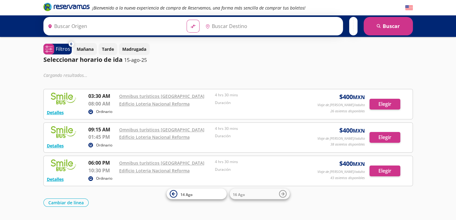
type input "[PERSON_NAME], [GEOGRAPHIC_DATA]"
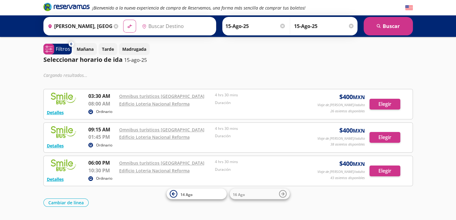
type input "[GEOGRAPHIC_DATA], [GEOGRAPHIC_DATA]"
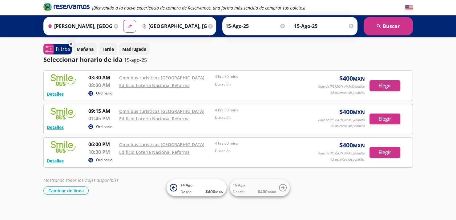
click at [145, 48] on p "Madrugada" at bounding box center [134, 49] width 24 height 6
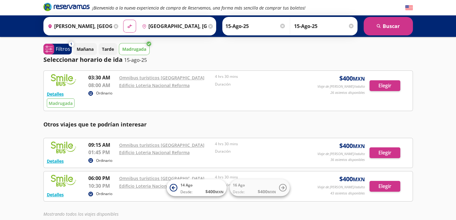
click at [86, 46] on p "Mañana" at bounding box center [85, 49] width 17 height 6
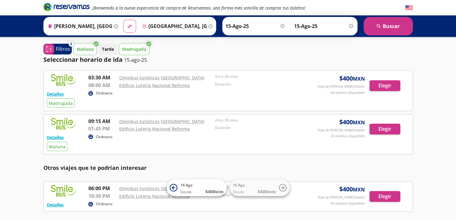
click at [93, 50] on p "Mañana" at bounding box center [85, 49] width 17 height 6
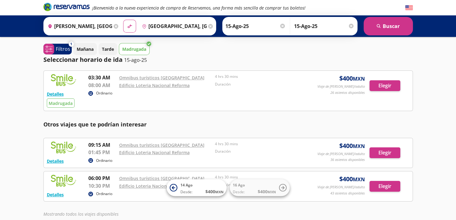
click at [147, 52] on button "Madrugada" at bounding box center [134, 49] width 31 height 12
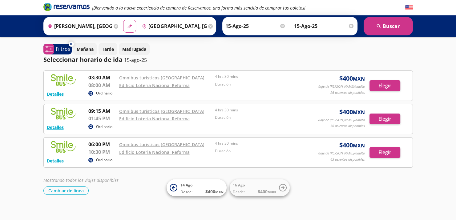
click at [127, 46] on p "Madrugada" at bounding box center [134, 49] width 24 height 6
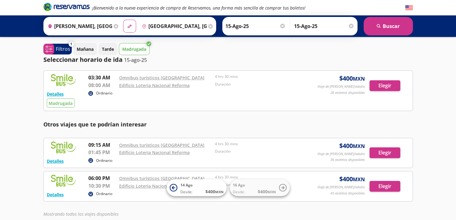
click at [128, 47] on p "Madrugada" at bounding box center [134, 49] width 24 height 6
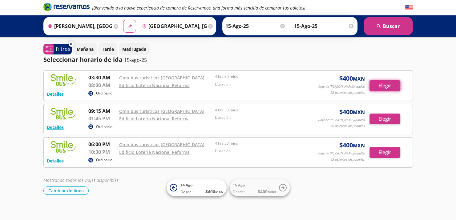
click at [395, 86] on button "Elegir" at bounding box center [384, 85] width 31 height 11
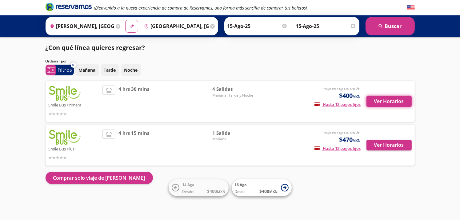
click at [402, 102] on button "Ver Horarios" at bounding box center [389, 101] width 45 height 11
click at [391, 99] on button "Ver Horarios" at bounding box center [389, 101] width 45 height 11
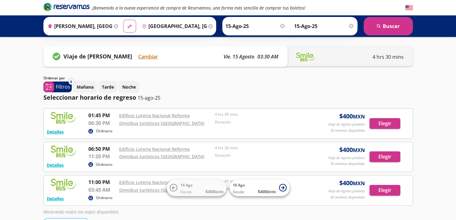
scroll to position [31, 0]
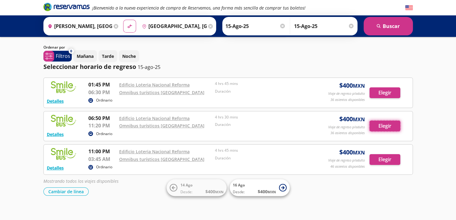
click at [384, 125] on button "Elegir" at bounding box center [384, 126] width 31 height 11
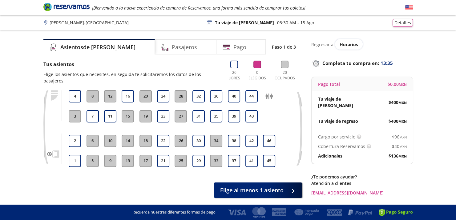
click at [172, 46] on h4 "Pasajeros" at bounding box center [184, 47] width 25 height 8
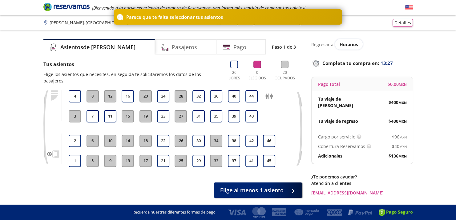
click at [199, 91] on button "32" at bounding box center [198, 96] width 12 height 12
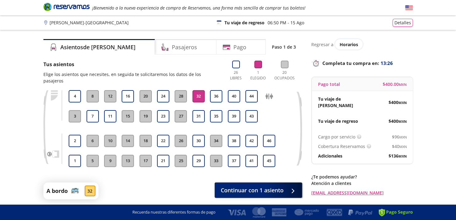
click at [202, 110] on button "31" at bounding box center [198, 116] width 12 height 12
click at [201, 135] on button "30" at bounding box center [198, 141] width 12 height 12
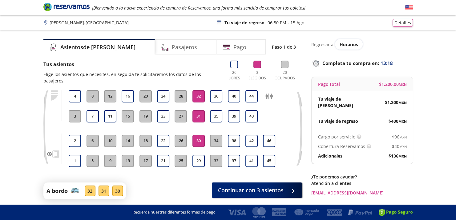
click at [187, 43] on div "Pasajeros" at bounding box center [186, 46] width 62 height 15
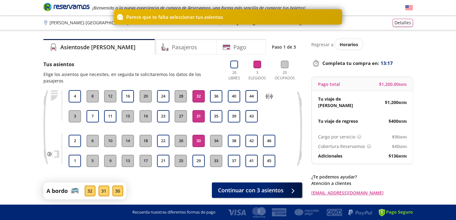
click at [240, 45] on div "Pago" at bounding box center [240, 46] width 49 height 15
click at [299, 186] on button "Continuar con 3 asientos" at bounding box center [257, 190] width 90 height 15
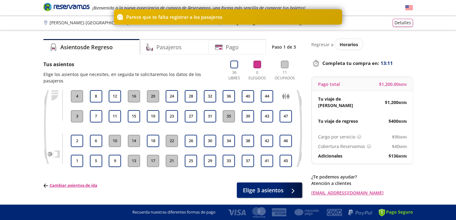
click at [207, 90] on button "32" at bounding box center [210, 96] width 12 height 12
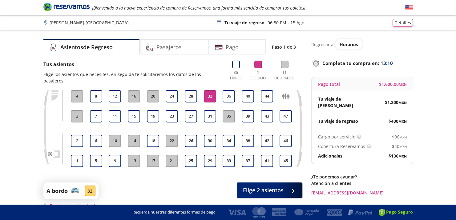
click at [209, 110] on button "31" at bounding box center [210, 116] width 12 height 12
click at [210, 135] on button "30" at bounding box center [210, 141] width 12 height 12
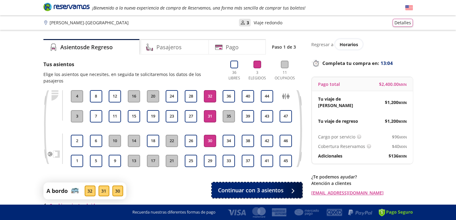
click at [292, 190] on div at bounding box center [292, 190] width 0 height 0
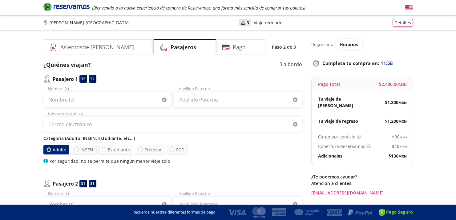
click at [314, 43] on p "Regresar a" at bounding box center [322, 44] width 22 height 6
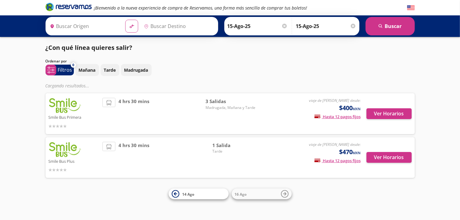
type input "[PERSON_NAME], [GEOGRAPHIC_DATA]"
type input "[GEOGRAPHIC_DATA], [GEOGRAPHIC_DATA]"
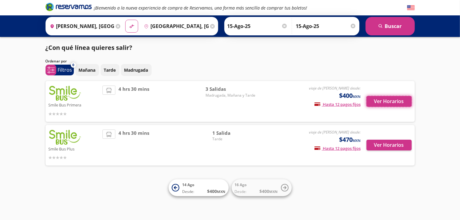
click at [388, 104] on button "Ver Horarios" at bounding box center [389, 101] width 45 height 11
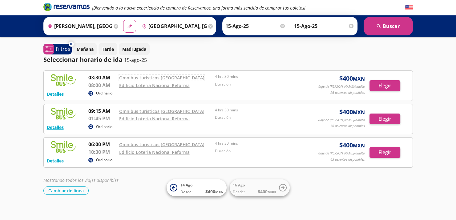
click at [149, 77] on link "Omnibus turísticos [GEOGRAPHIC_DATA]" at bounding box center [161, 78] width 85 height 6
click at [155, 87] on link "Edificio Loteria Nacional Reforma" at bounding box center [154, 86] width 70 height 6
click at [134, 85] on link "Edificio Loteria Nacional Reforma" at bounding box center [154, 86] width 70 height 6
click at [390, 87] on button "Elegir" at bounding box center [384, 85] width 31 height 11
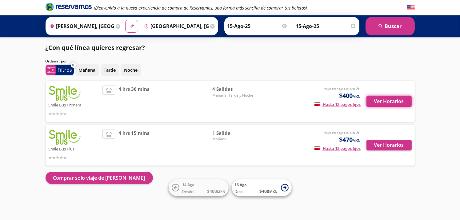
click at [387, 101] on button "Ver Horarios" at bounding box center [389, 101] width 45 height 11
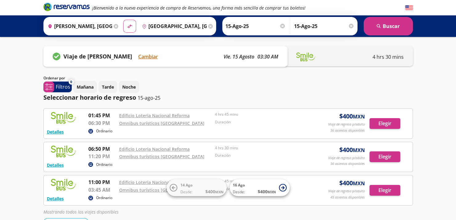
scroll to position [36, 0]
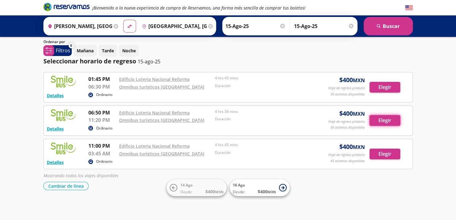
click at [378, 120] on button "Elegir" at bounding box center [384, 120] width 31 height 11
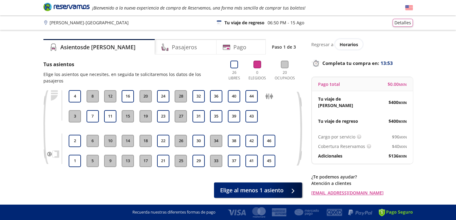
click at [201, 96] on button "32" at bounding box center [198, 96] width 12 height 12
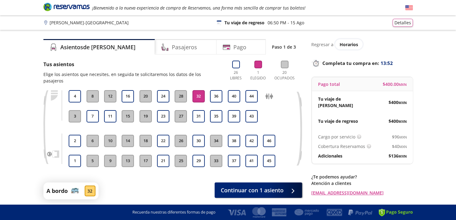
click at [203, 110] on button "31" at bounding box center [198, 116] width 12 height 12
click at [202, 135] on button "30" at bounding box center [198, 141] width 12 height 12
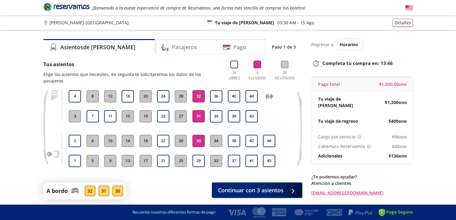
click at [423, 43] on div "Group 9 Created with Sketch. Elige tus asientos de [PERSON_NAME] - [GEOGRAPHIC_…" at bounding box center [228, 121] width 456 height 243
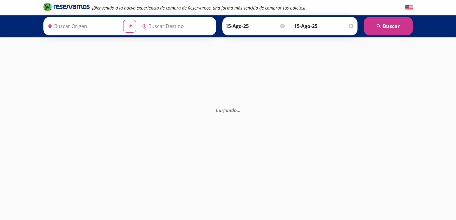
type input "Edificio Loteria Nacional Reforma, [GEOGRAPHIC_DATA]"
